Goal: Task Accomplishment & Management: Use online tool/utility

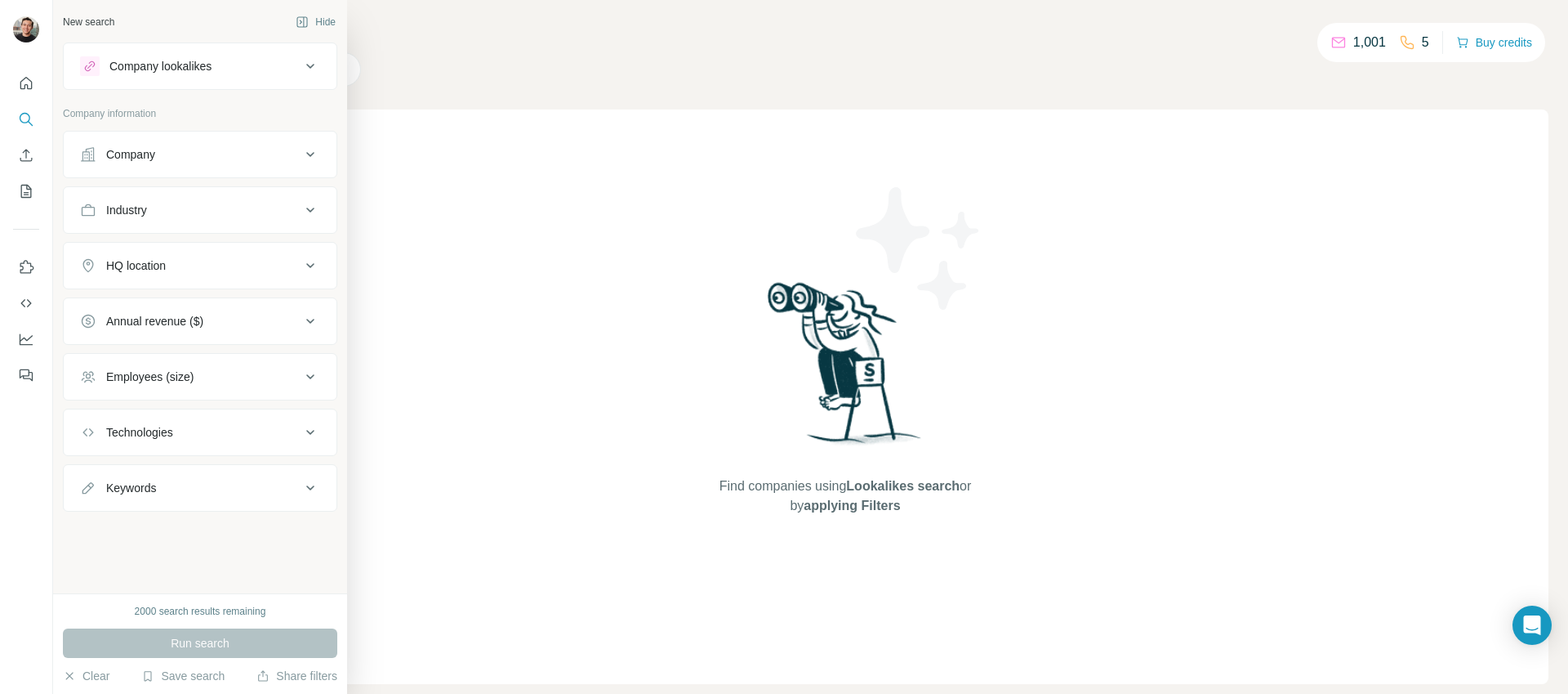
click at [299, 57] on div "Company lookalikes" at bounding box center [191, 67] width 221 height 20
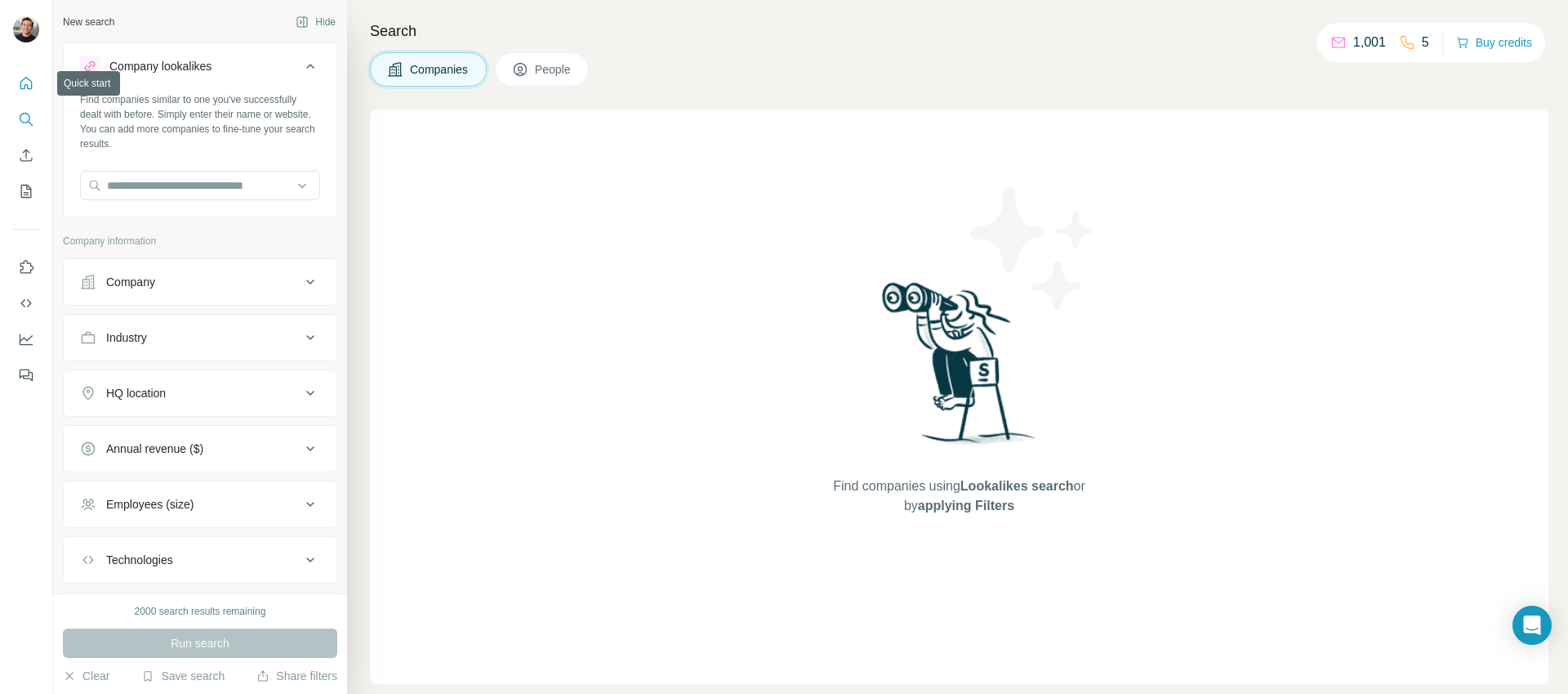
click at [23, 78] on icon "Quick start" at bounding box center [26, 83] width 16 height 16
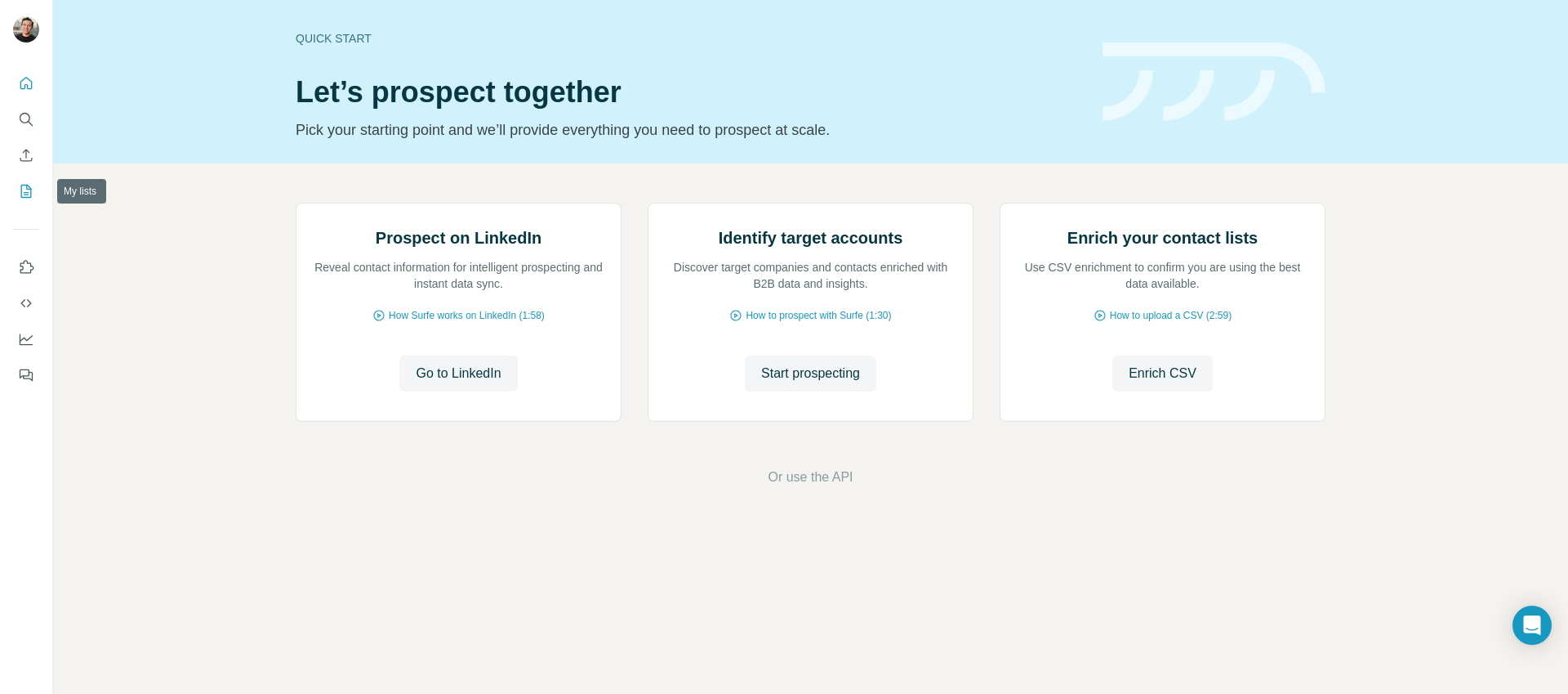
click at [16, 191] on button "My lists" at bounding box center [26, 192] width 26 height 29
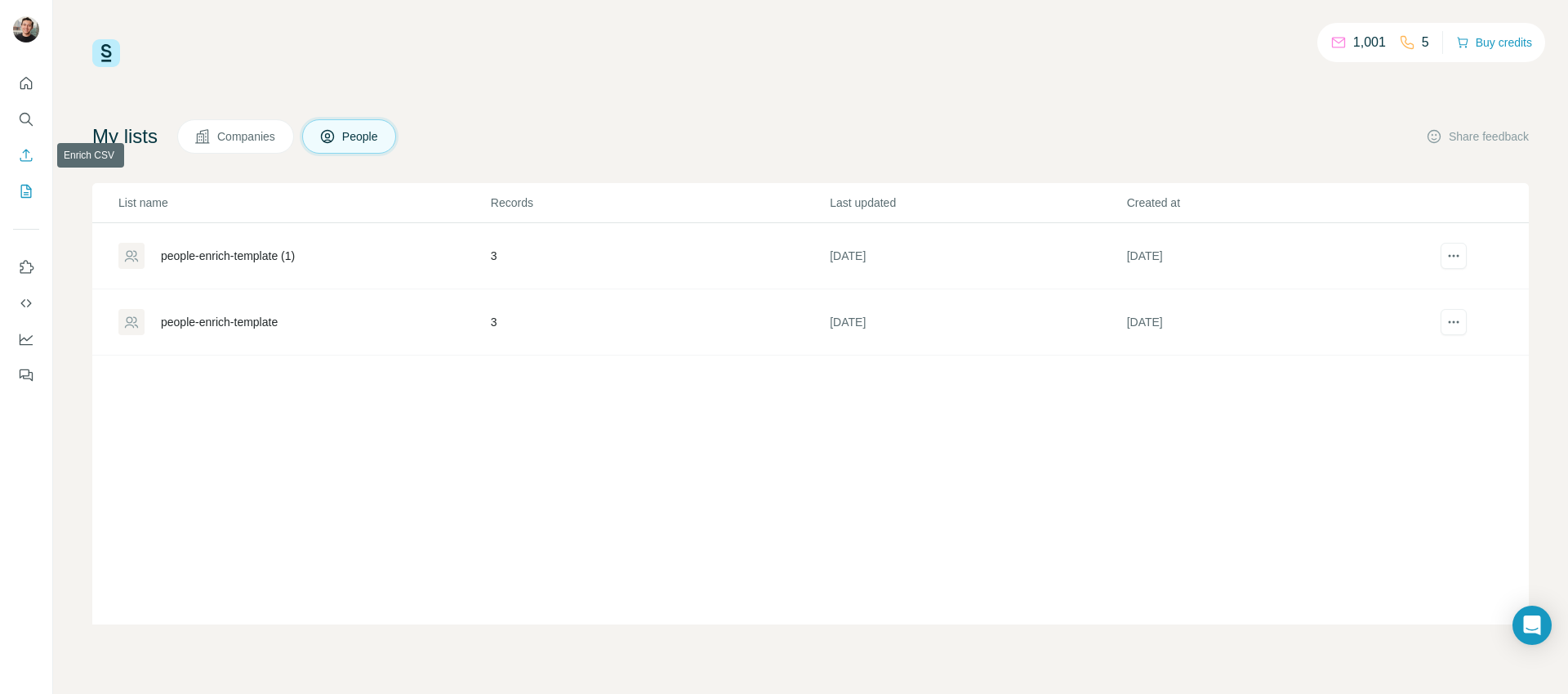
click at [36, 157] on button "Enrich CSV" at bounding box center [26, 155] width 26 height 29
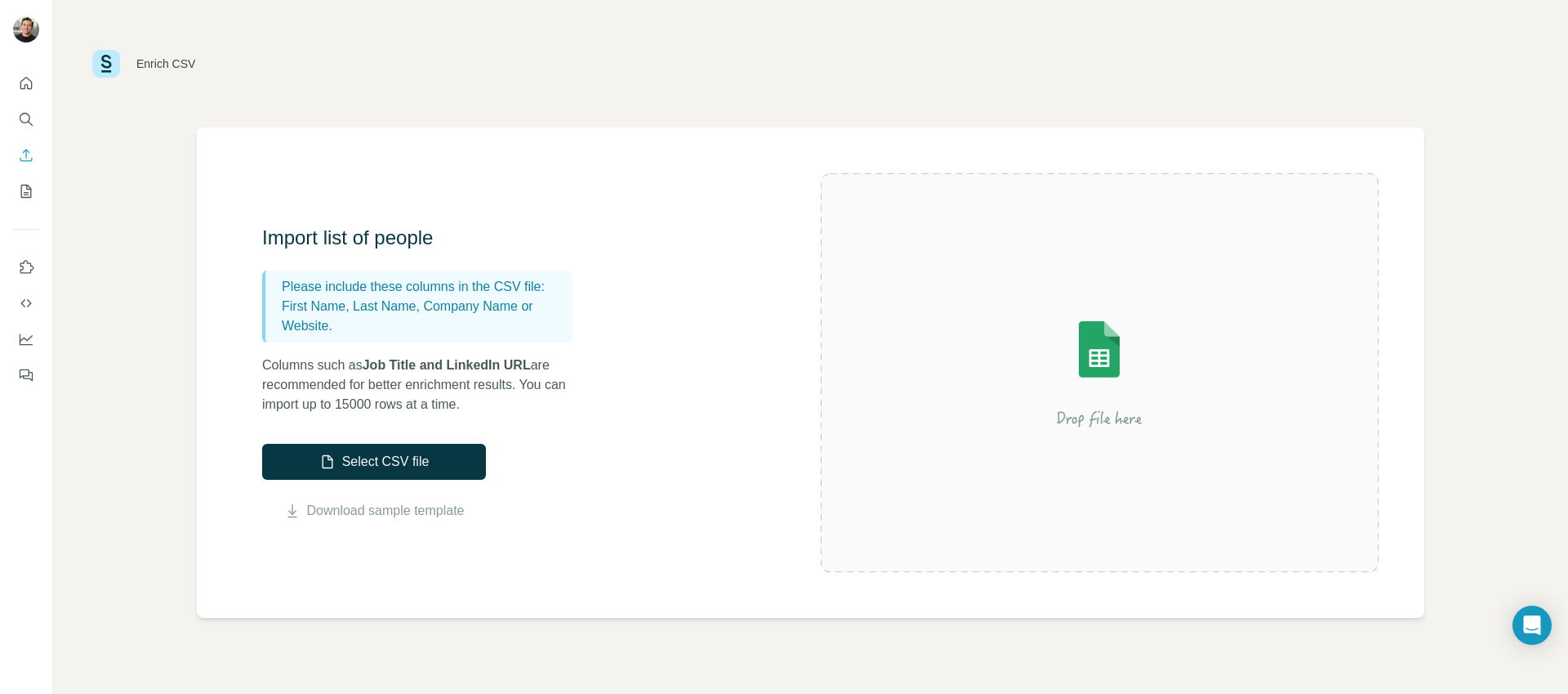
click at [675, 240] on div "Import list of people Please include these columns in the CSV file: First Name,…" at bounding box center [542, 372] width 559 height 295
